Goal: Transaction & Acquisition: Purchase product/service

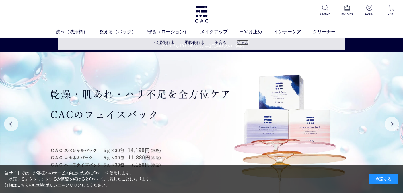
click at [241, 42] on link "ジェル" at bounding box center [242, 42] width 12 height 5
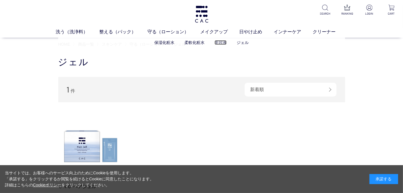
click at [221, 44] on link "美容液" at bounding box center [220, 42] width 12 height 5
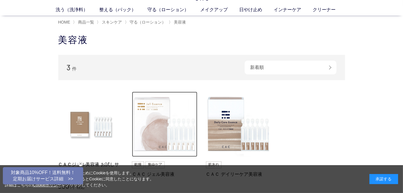
scroll to position [32, 0]
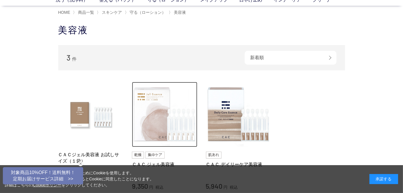
click at [151, 124] on img at bounding box center [164, 114] width 65 height 65
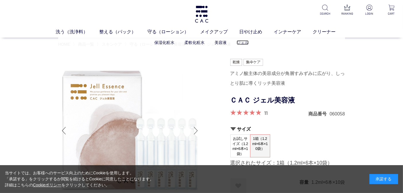
click at [242, 44] on link "ジェル" at bounding box center [242, 42] width 12 height 5
